Goal: Task Accomplishment & Management: Use online tool/utility

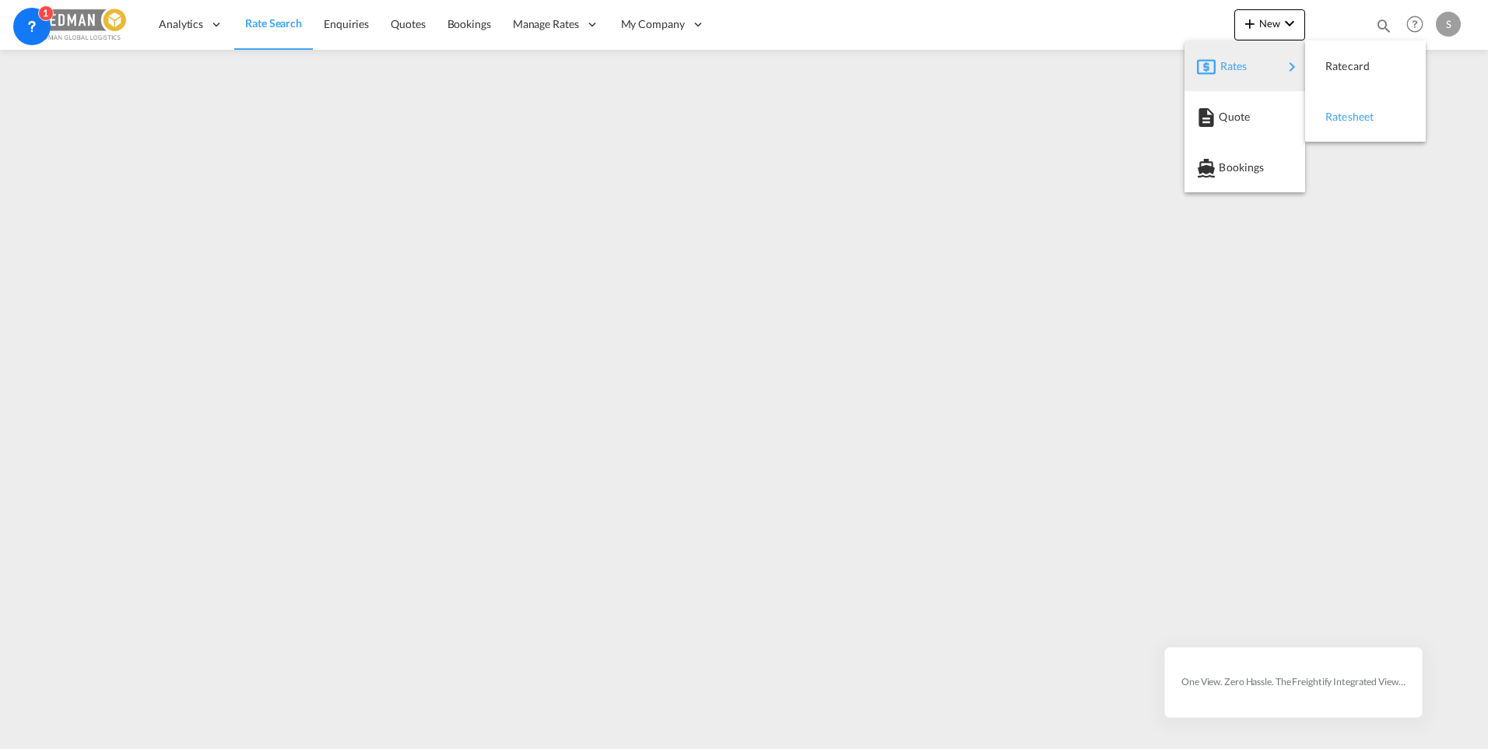
click at [1335, 111] on span "Ratesheet" at bounding box center [1334, 116] width 17 height 31
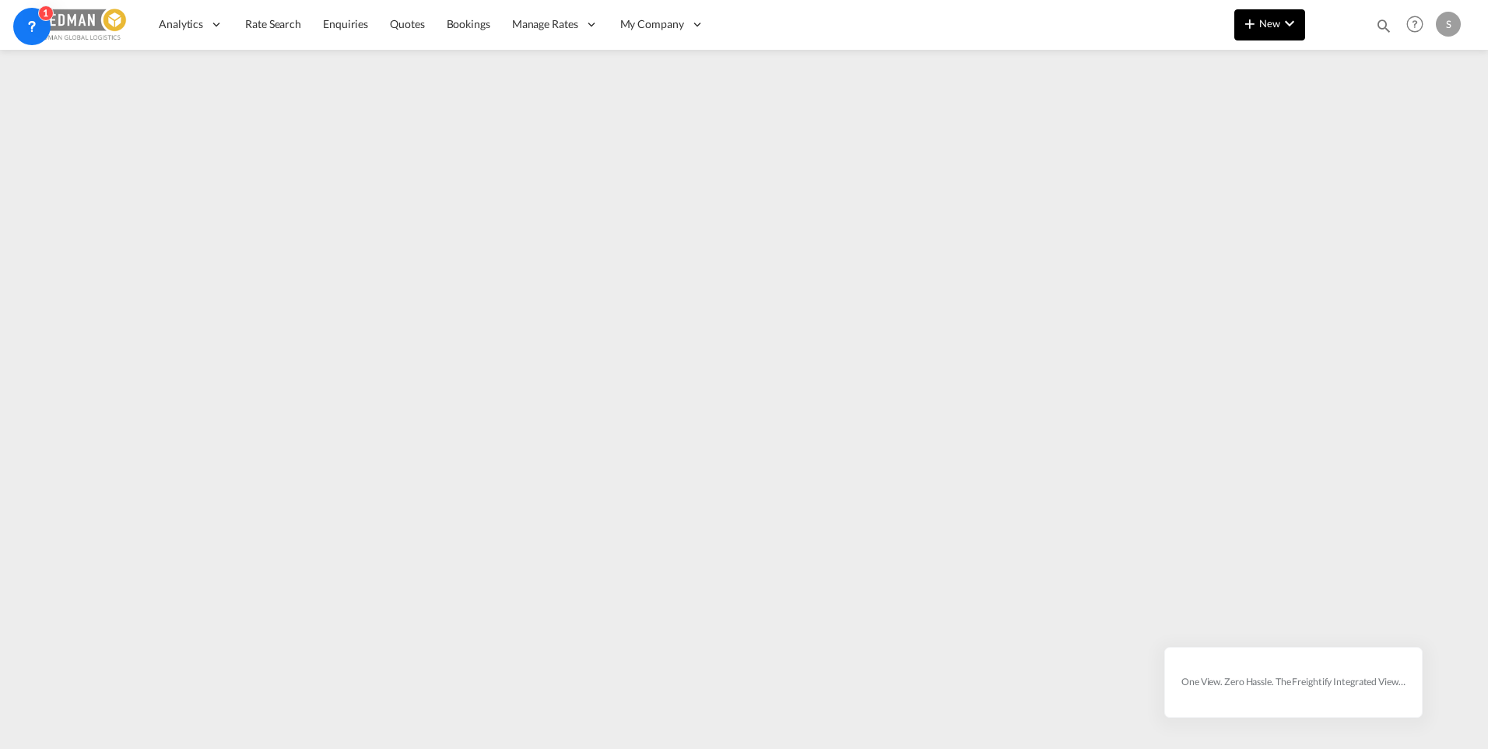
click at [1263, 29] on button "New" at bounding box center [1270, 24] width 71 height 31
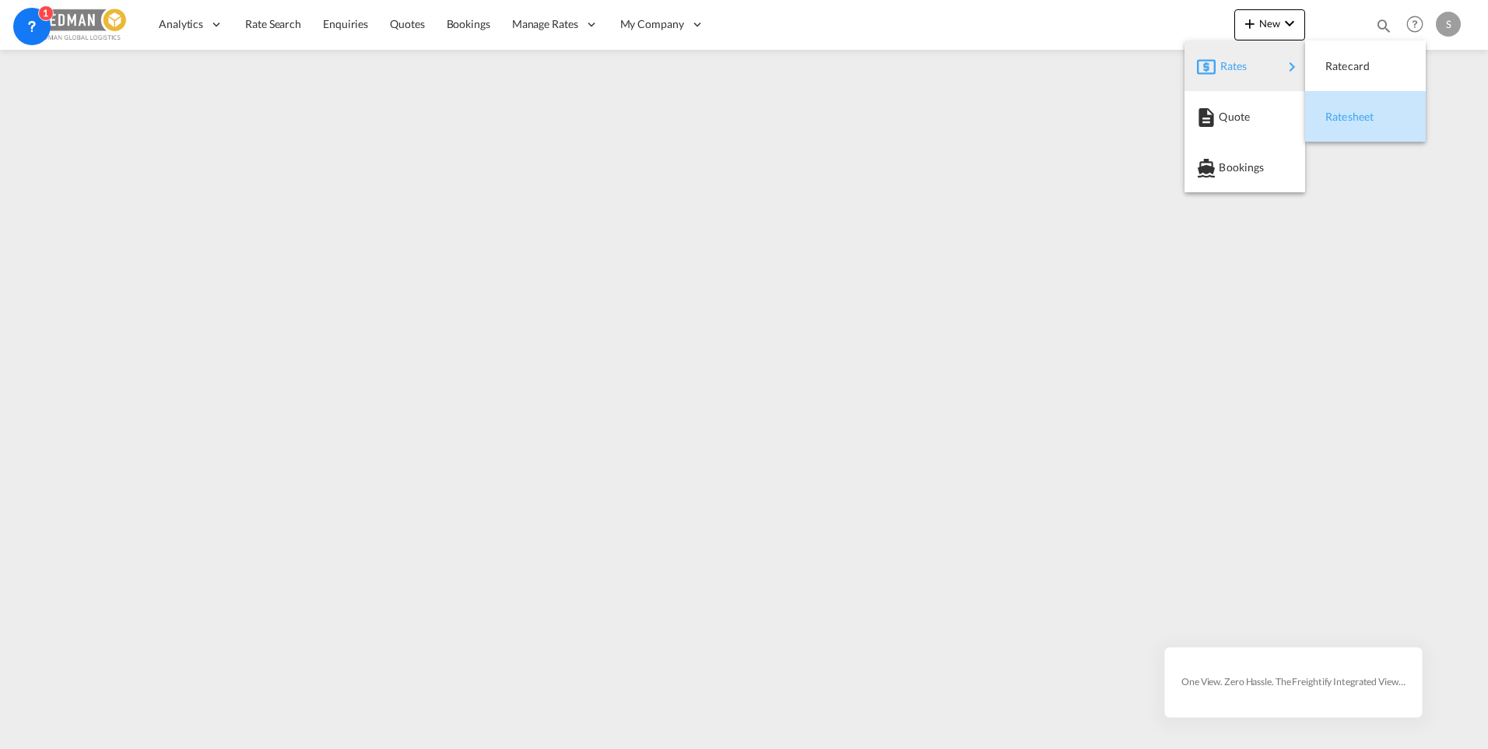
click at [1343, 110] on span "Ratesheet" at bounding box center [1334, 116] width 17 height 31
